Goal: Task Accomplishment & Management: Manage account settings

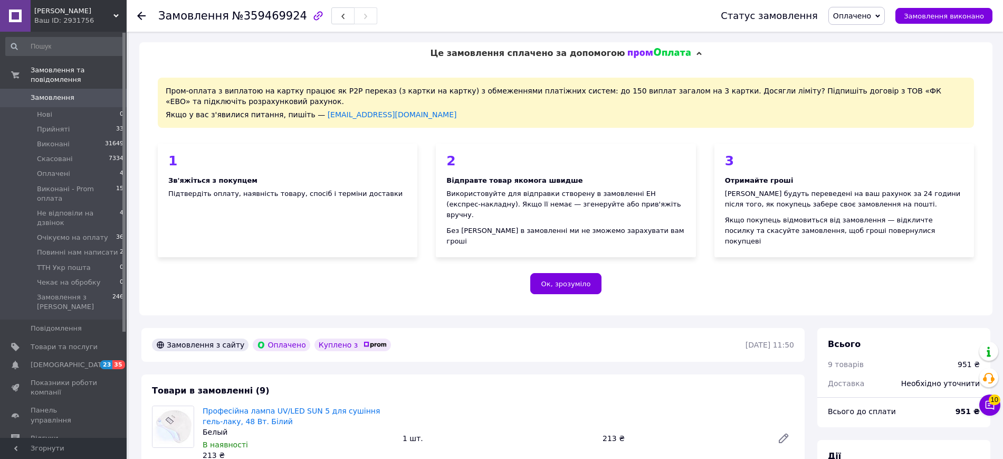
scroll to position [954, 0]
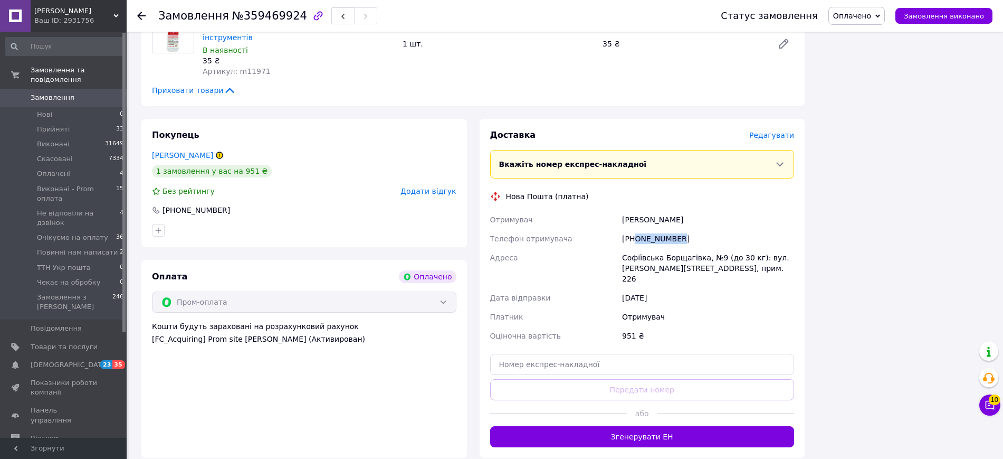
drag, startPoint x: 637, startPoint y: 198, endPoint x: 715, endPoint y: 200, distance: 78.1
click at [709, 229] on div "[PHONE_NUMBER]" at bounding box center [708, 238] width 176 height 19
click at [465, 265] on div "Оплата Оплачено Пром-оплата Кошти будуть зараховані на розрахунковий рахунок [F…" at bounding box center [304, 359] width 326 height 198
click at [632, 210] on div "[PERSON_NAME]" at bounding box center [708, 219] width 176 height 19
click at [631, 210] on div "[PERSON_NAME]" at bounding box center [708, 219] width 176 height 19
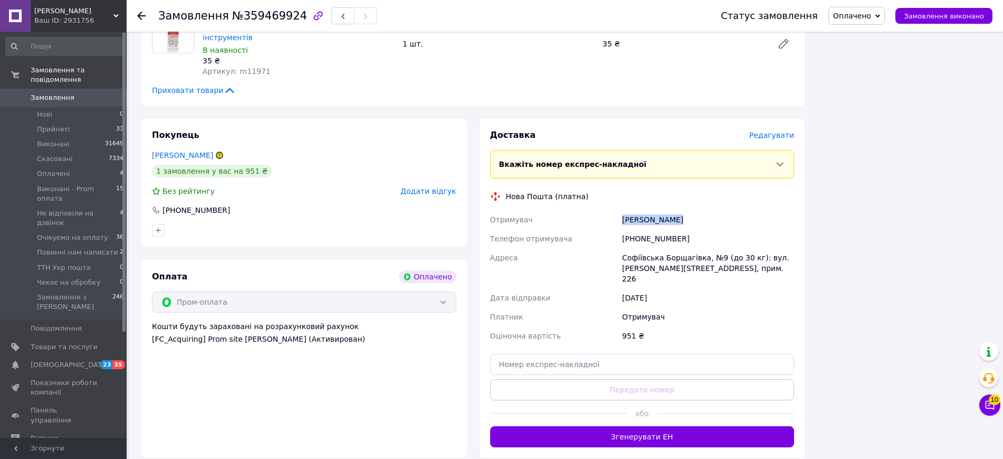
click at [631, 210] on div "[PERSON_NAME]" at bounding box center [708, 219] width 176 height 19
copy div "[PERSON_NAME]"
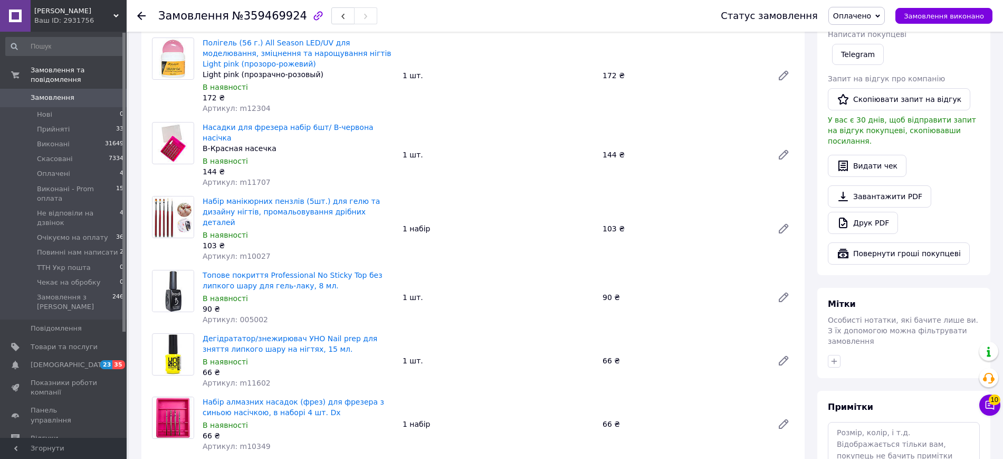
scroll to position [474, 0]
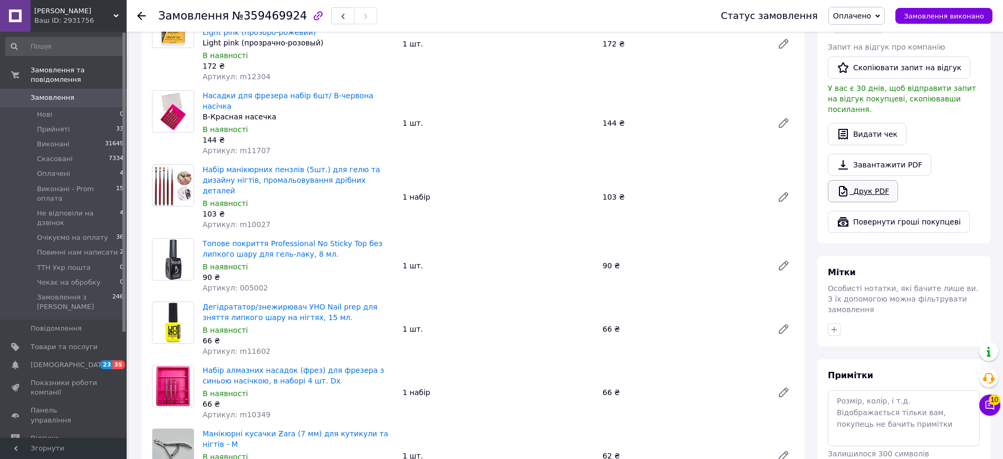
click at [842, 185] on icon at bounding box center [843, 191] width 13 height 13
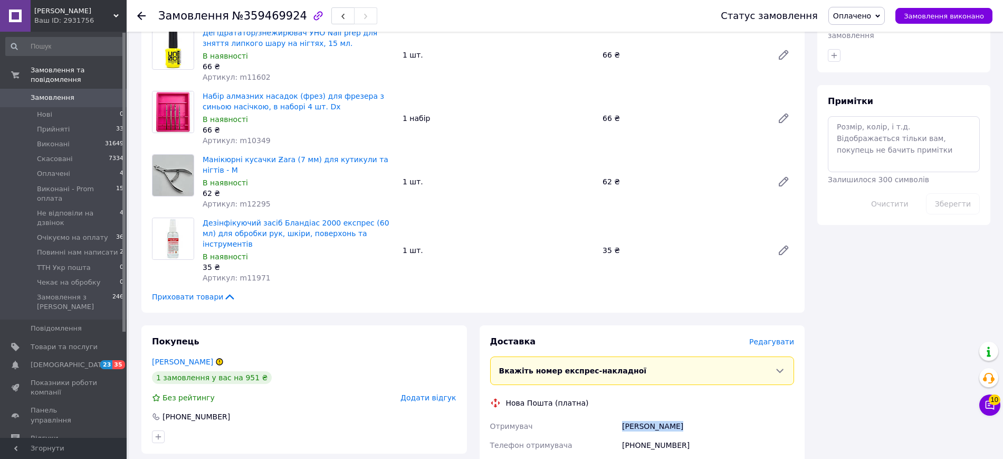
scroll to position [750, 0]
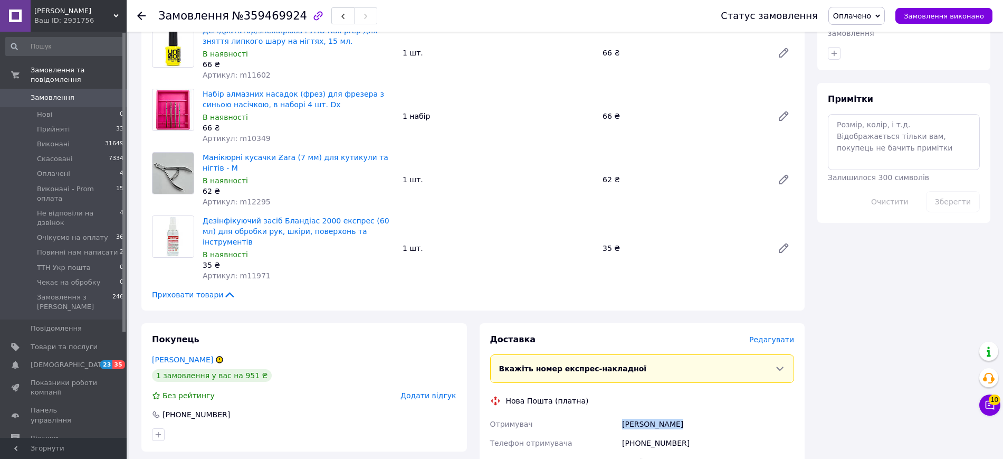
click at [885, 8] on span "Оплачено" at bounding box center [857, 16] width 56 height 18
click at [868, 32] on li "Прийнято" at bounding box center [877, 37] width 97 height 16
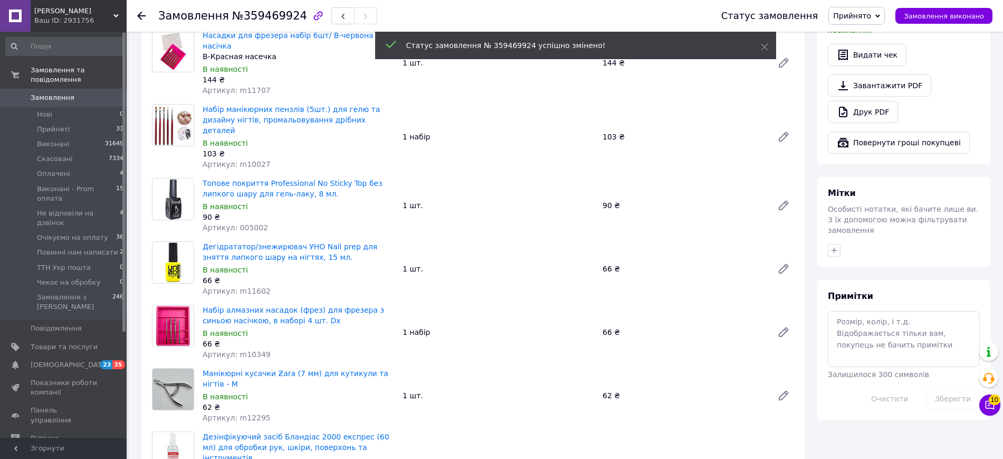
scroll to position [491, 0]
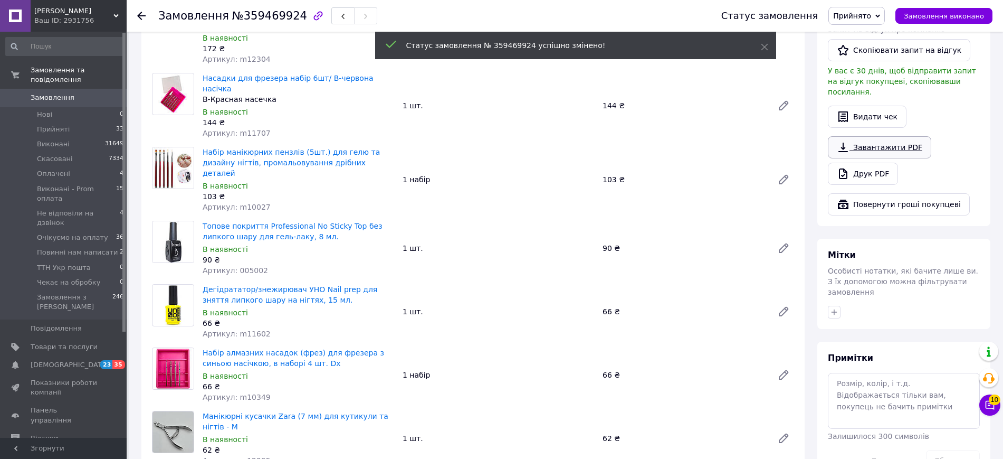
click at [891, 136] on link "Завантажити PDF" at bounding box center [879, 147] width 103 height 22
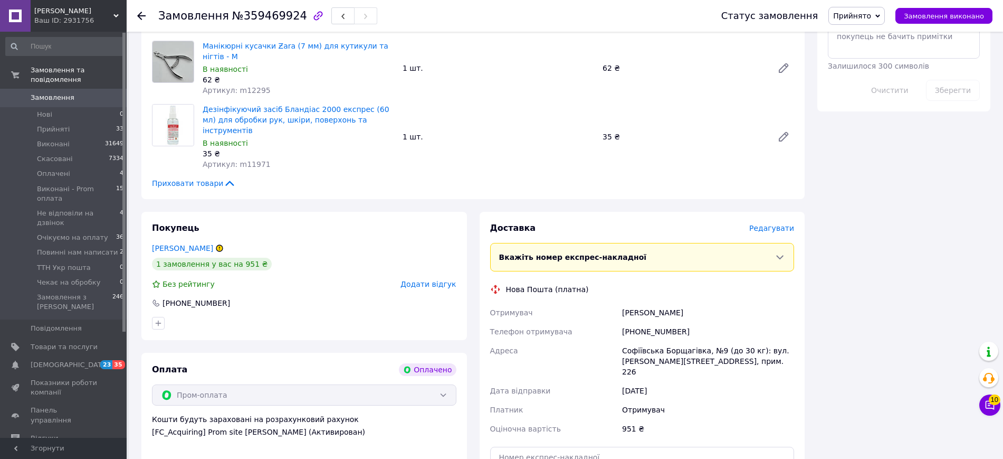
scroll to position [887, 0]
